Goal: Check status: Check status

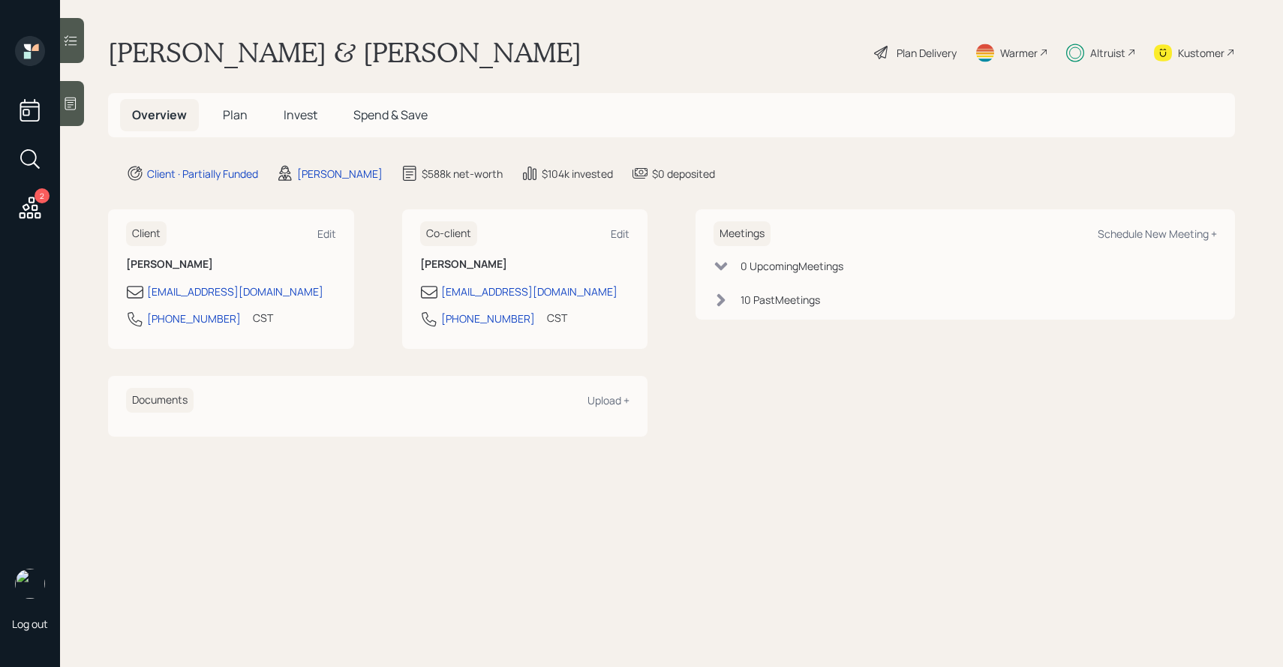
click at [309, 116] on span "Invest" at bounding box center [301, 115] width 34 height 17
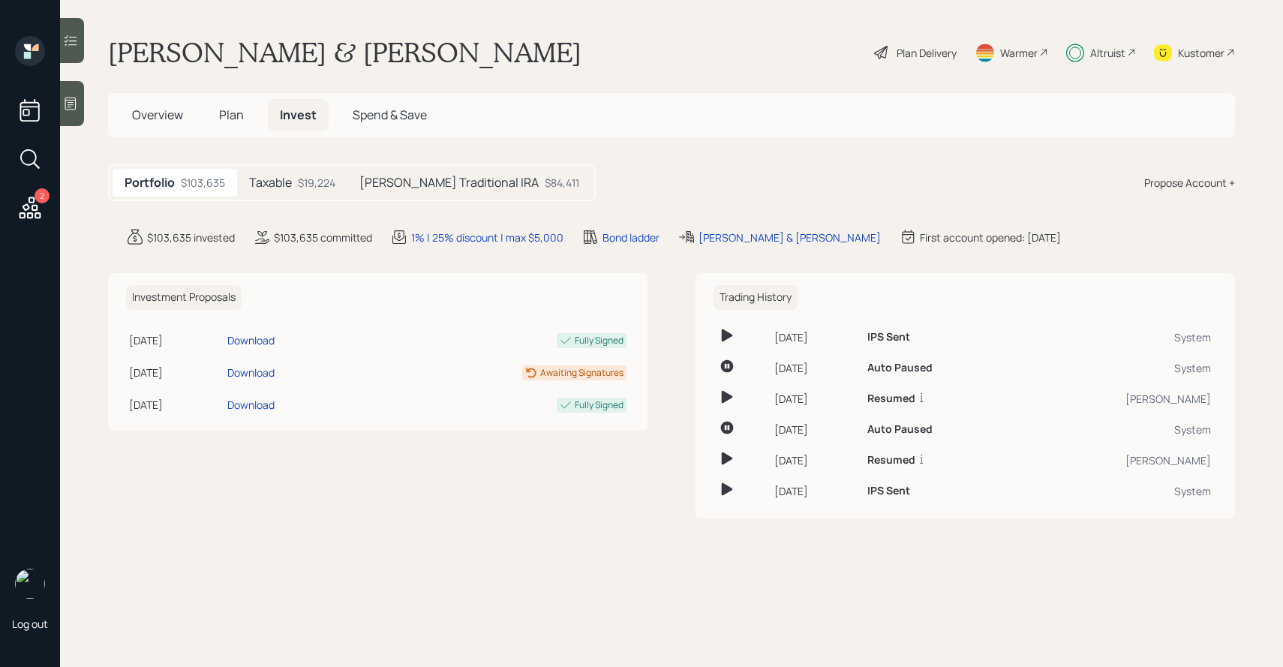
click at [272, 191] on div "Taxable $19,224" at bounding box center [292, 183] width 110 height 28
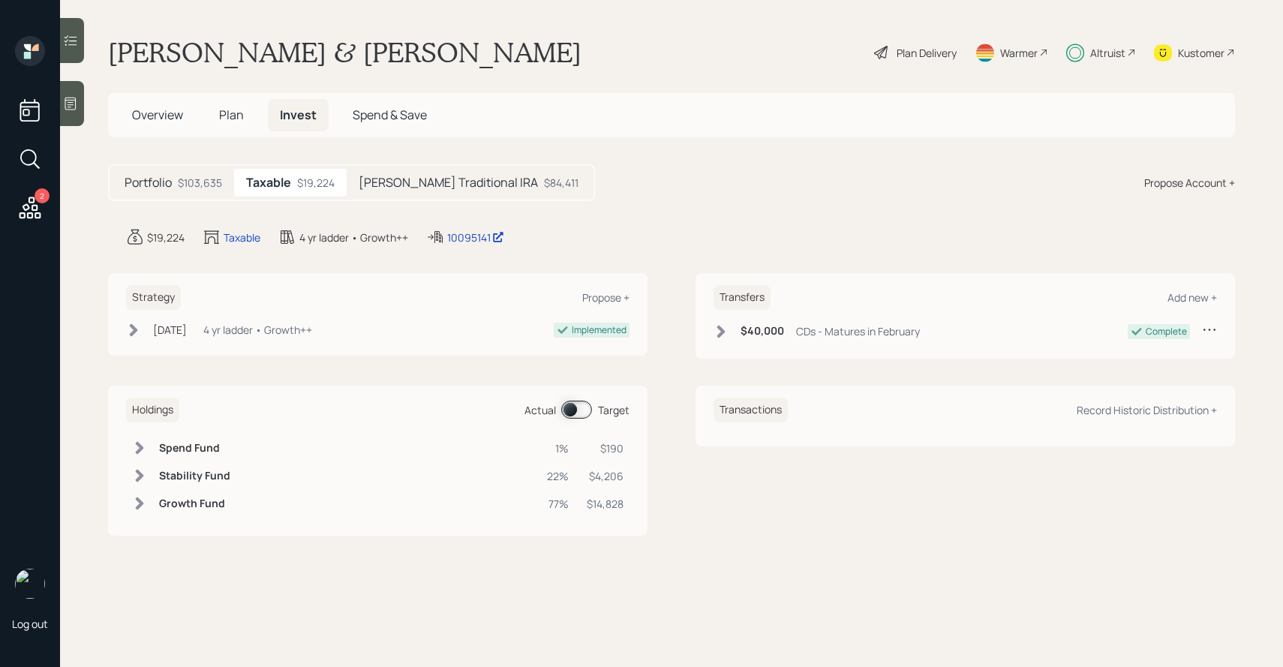
click at [397, 176] on h5 "[PERSON_NAME] Traditional IRA" at bounding box center [448, 183] width 179 height 14
click at [319, 183] on div "$19,224" at bounding box center [314, 183] width 38 height 16
click at [586, 415] on span at bounding box center [576, 410] width 31 height 18
click at [236, 114] on span "Plan" at bounding box center [231, 115] width 25 height 17
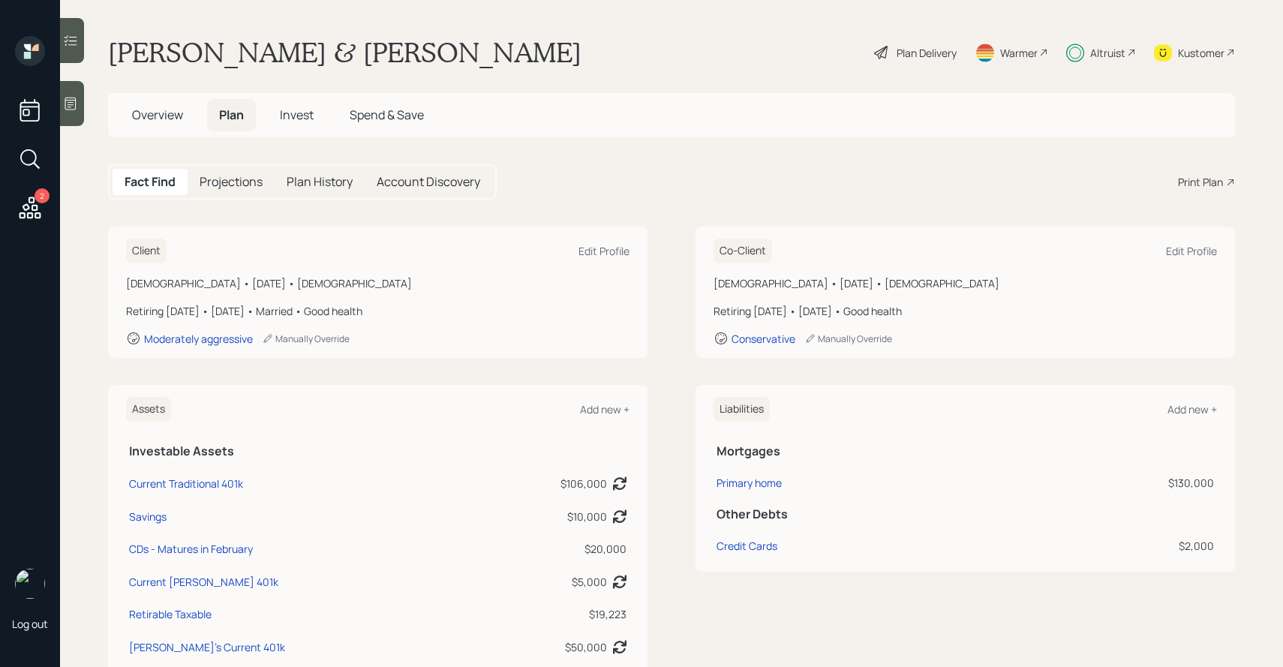
click at [256, 173] on div "Projections" at bounding box center [231, 182] width 87 height 26
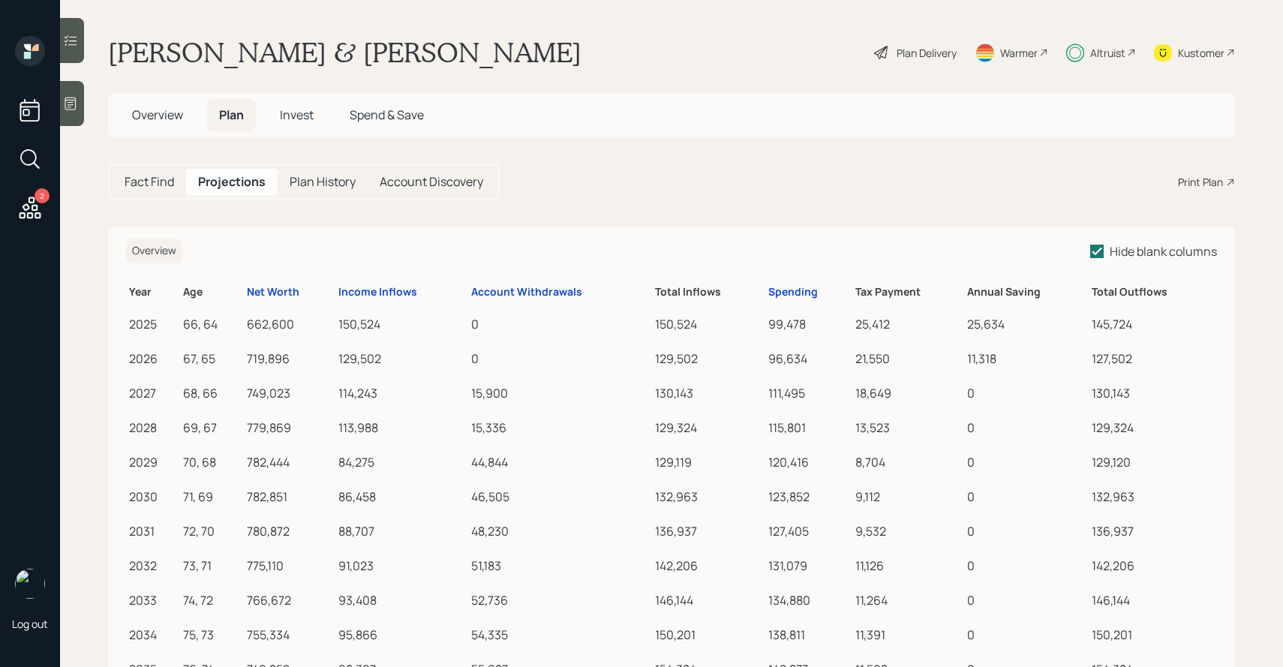
click at [305, 176] on h5 "Plan History" at bounding box center [323, 182] width 66 height 14
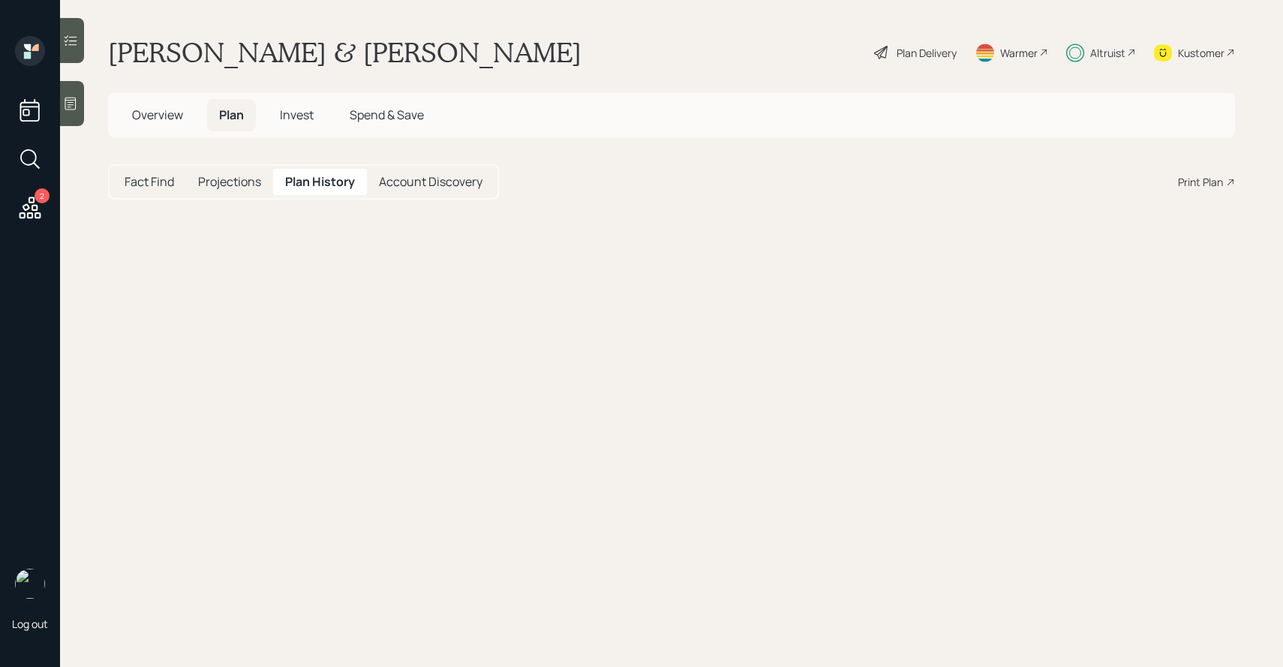
select select "5324c037-d704-46c7-877e-c92a5fe648b2"
select select "fc7a4a6a-5e80-45d3-92d7-da9927226245"
select select "41ec37db-2c5d-4d29-adfb-8b8de2c72f3c"
select select "b9fde994-a02a-4809-8c83-2688372cb145"
select select "ba3ed600-f41b-4819-92ea-865708c02f7c"
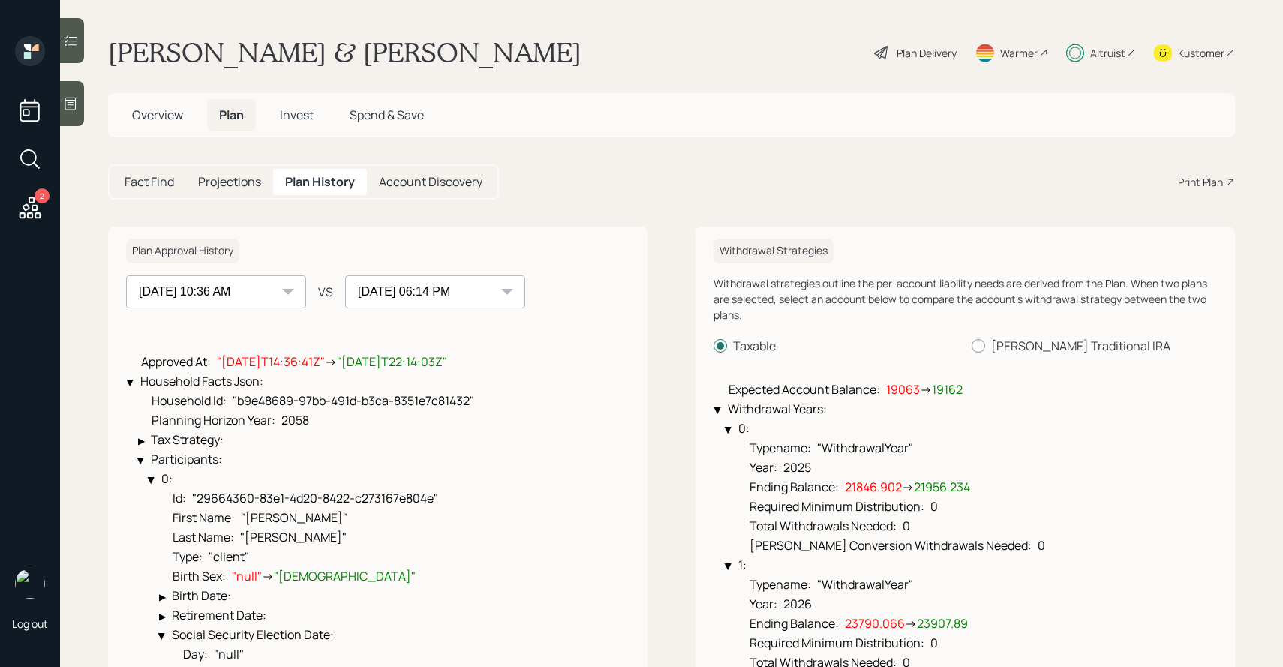
click at [266, 303] on select "[DATE] 09:04 PM [DATE] 09:27 AM [DATE] 09:21 AM [DATE] 09:27 AM [DATE] 10:36 AM…" at bounding box center [216, 291] width 180 height 33
click at [69, 54] on div at bounding box center [72, 40] width 24 height 45
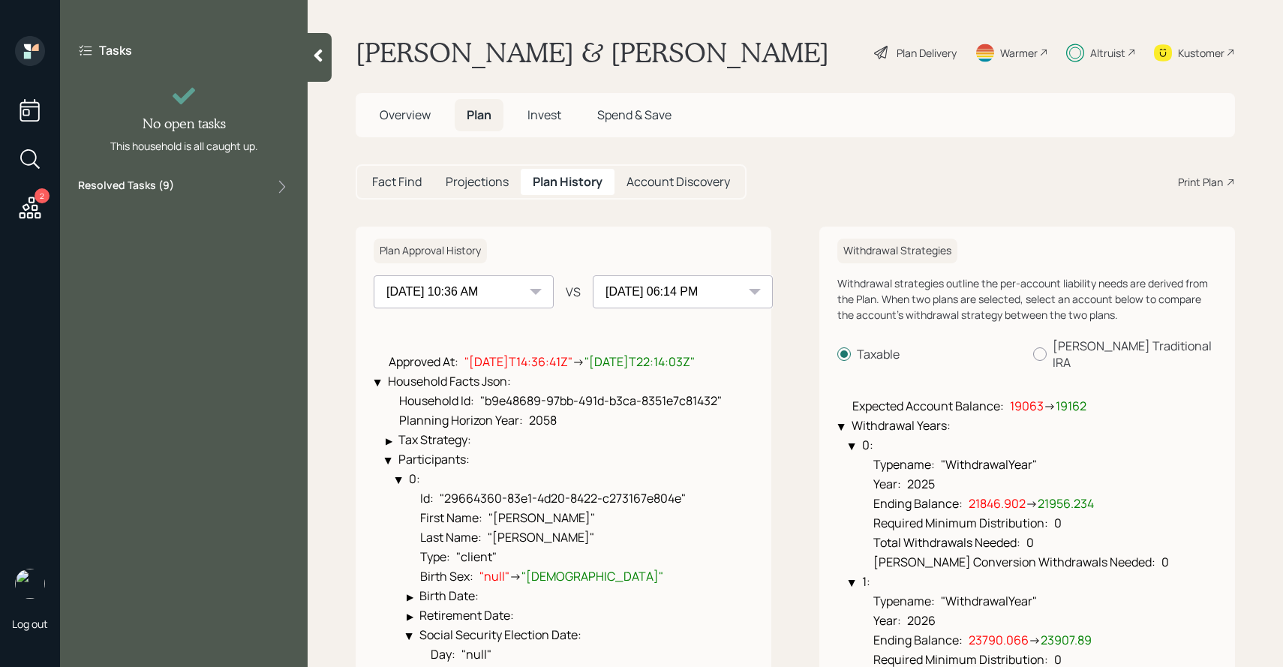
click at [133, 187] on label "Resolved Tasks ( 9 )" at bounding box center [126, 187] width 96 height 18
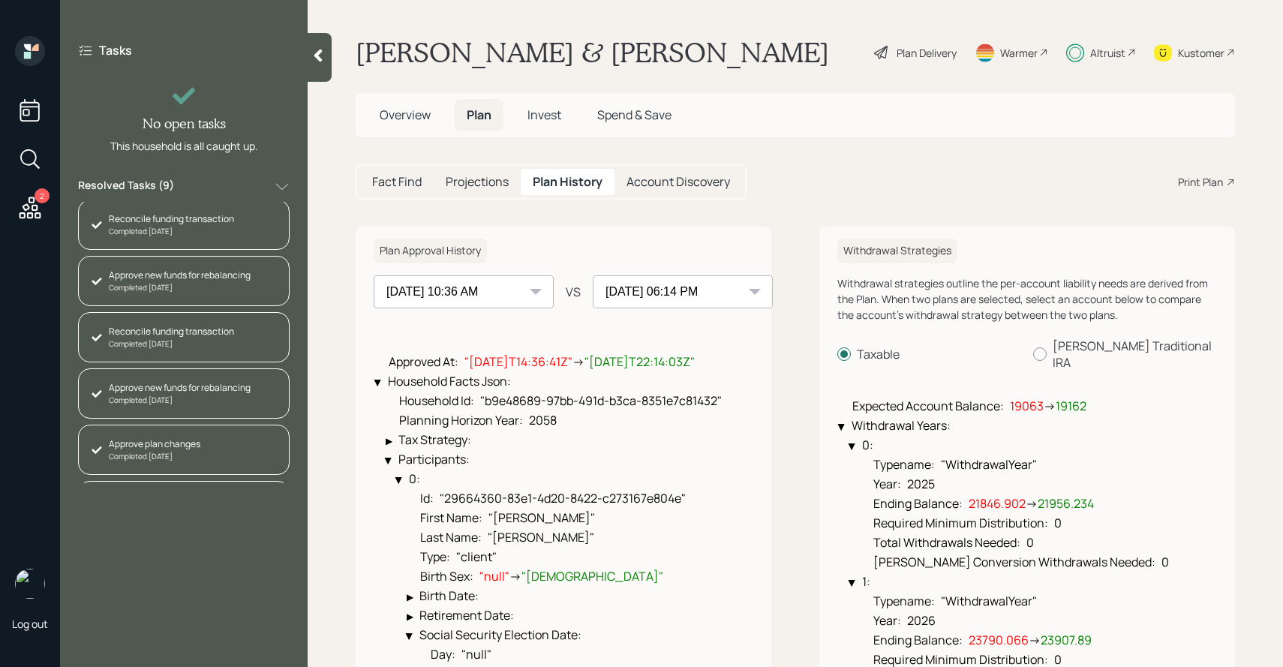
scroll to position [219, 0]
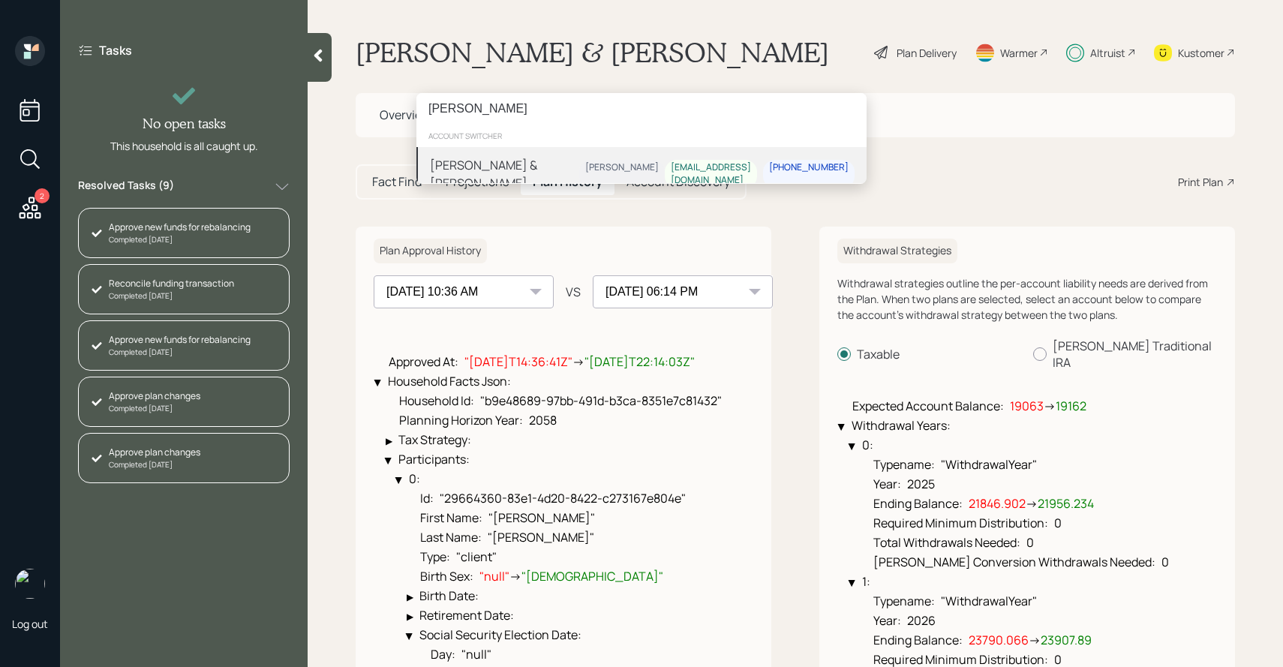
type input "[PERSON_NAME]"
click at [515, 163] on div "[PERSON_NAME] & [PERSON_NAME]" at bounding box center [504, 174] width 149 height 36
